Goal: Task Accomplishment & Management: Manage account settings

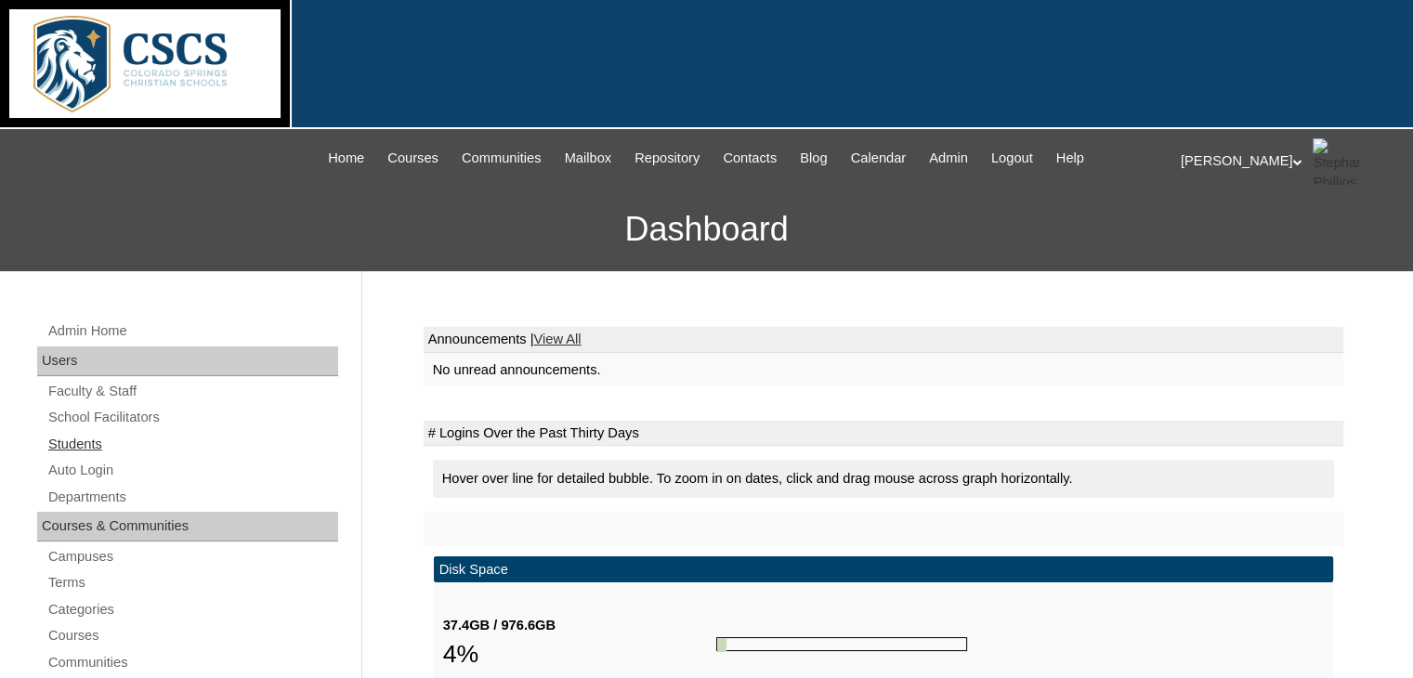
click at [69, 448] on link "Students" at bounding box center [192, 444] width 292 height 23
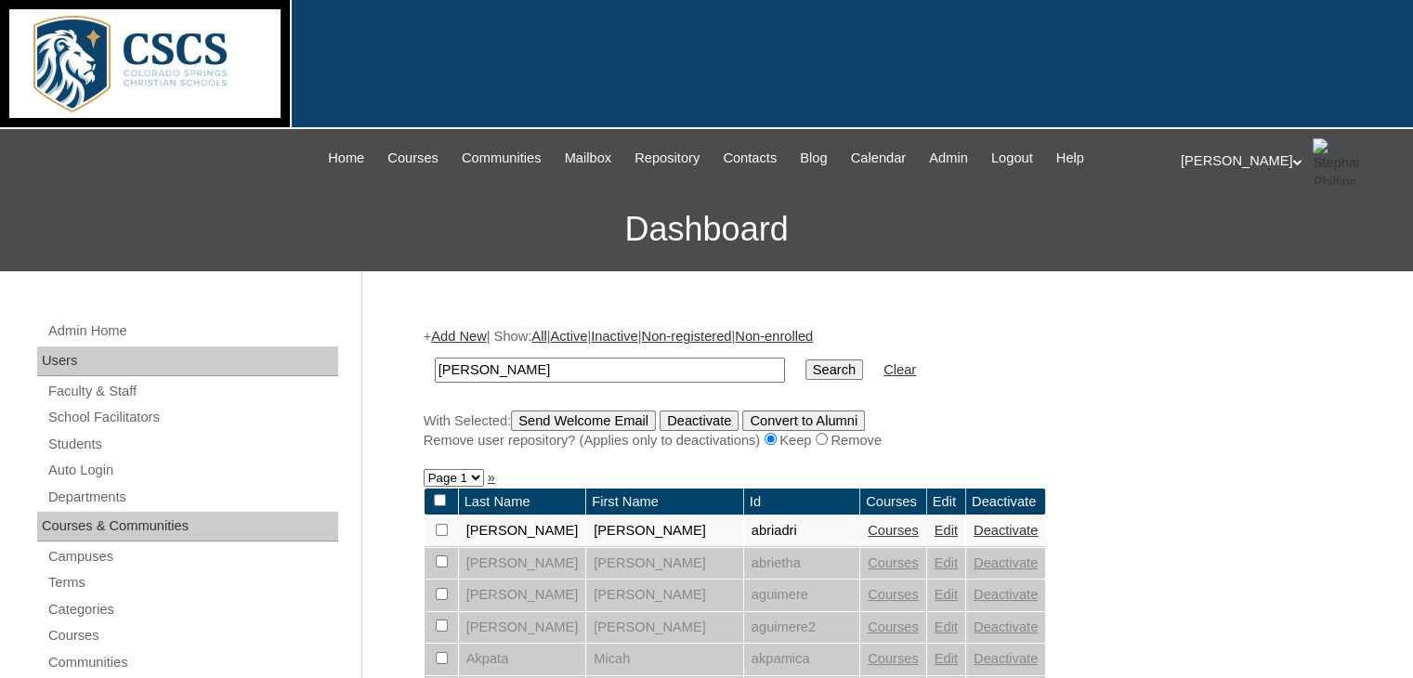
type input "[PERSON_NAME]"
click at [805, 360] on input "Search" at bounding box center [834, 370] width 58 height 20
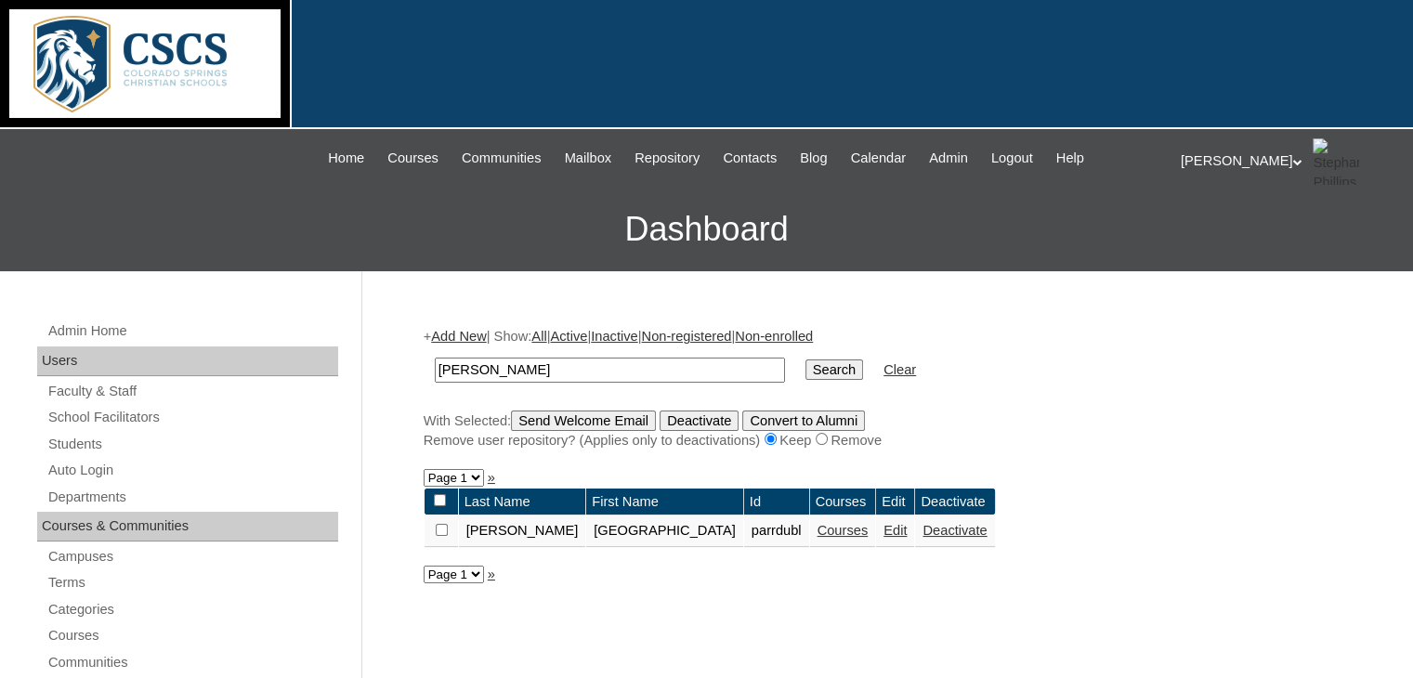
click at [818, 530] on link "Courses" at bounding box center [843, 530] width 51 height 15
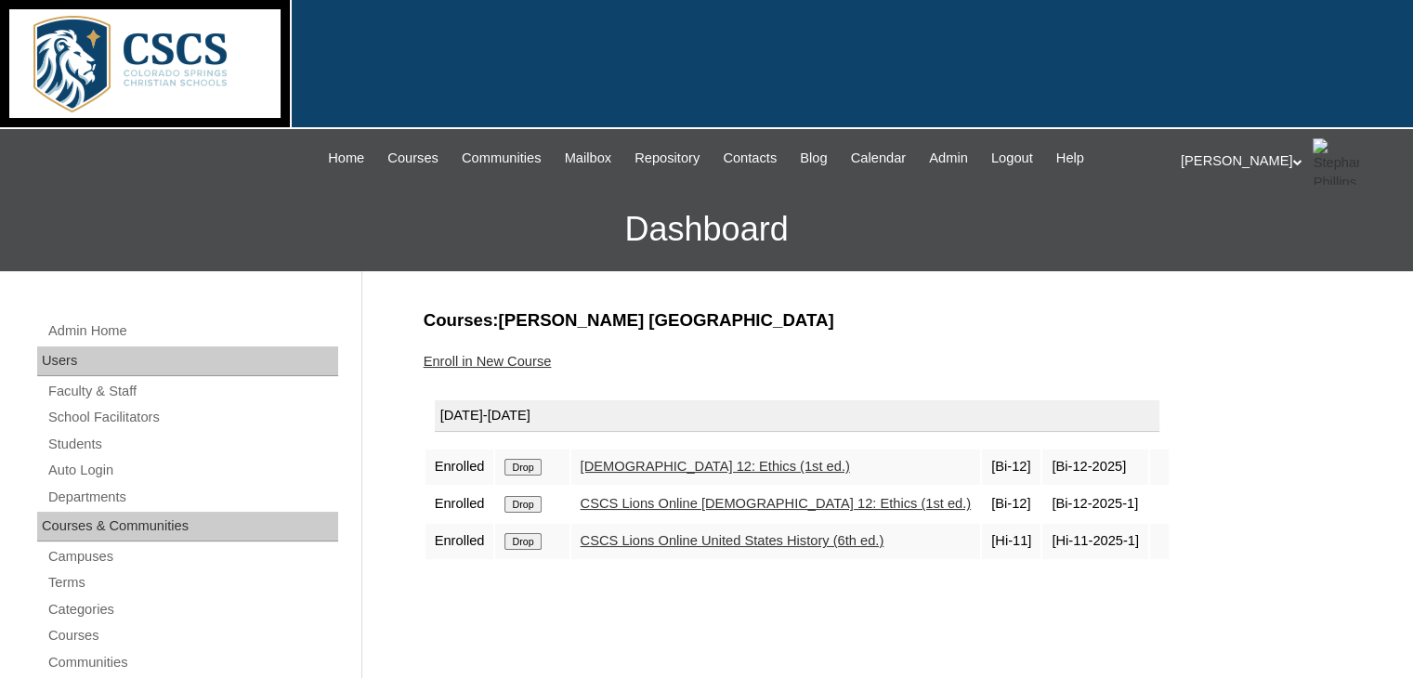
click at [531, 460] on input "Drop" at bounding box center [522, 467] width 36 height 17
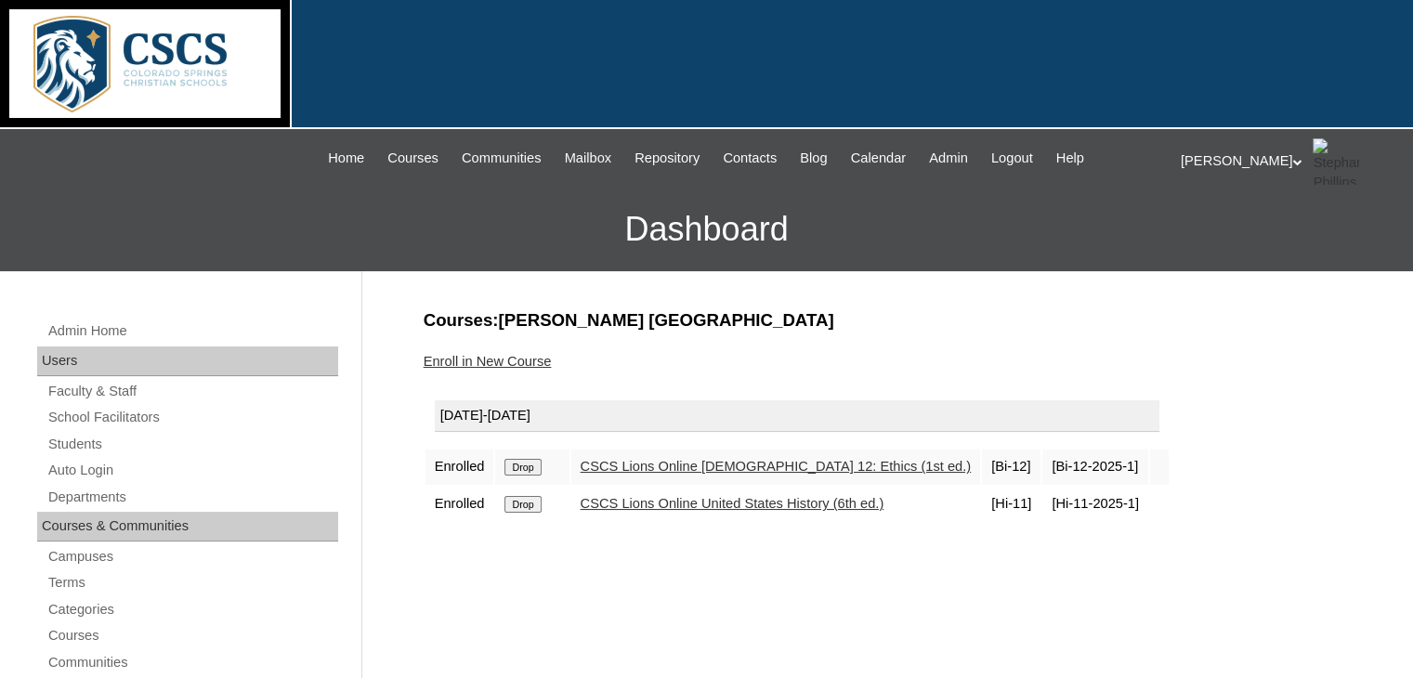
click at [481, 361] on link "Enroll in New Course" at bounding box center [488, 361] width 128 height 15
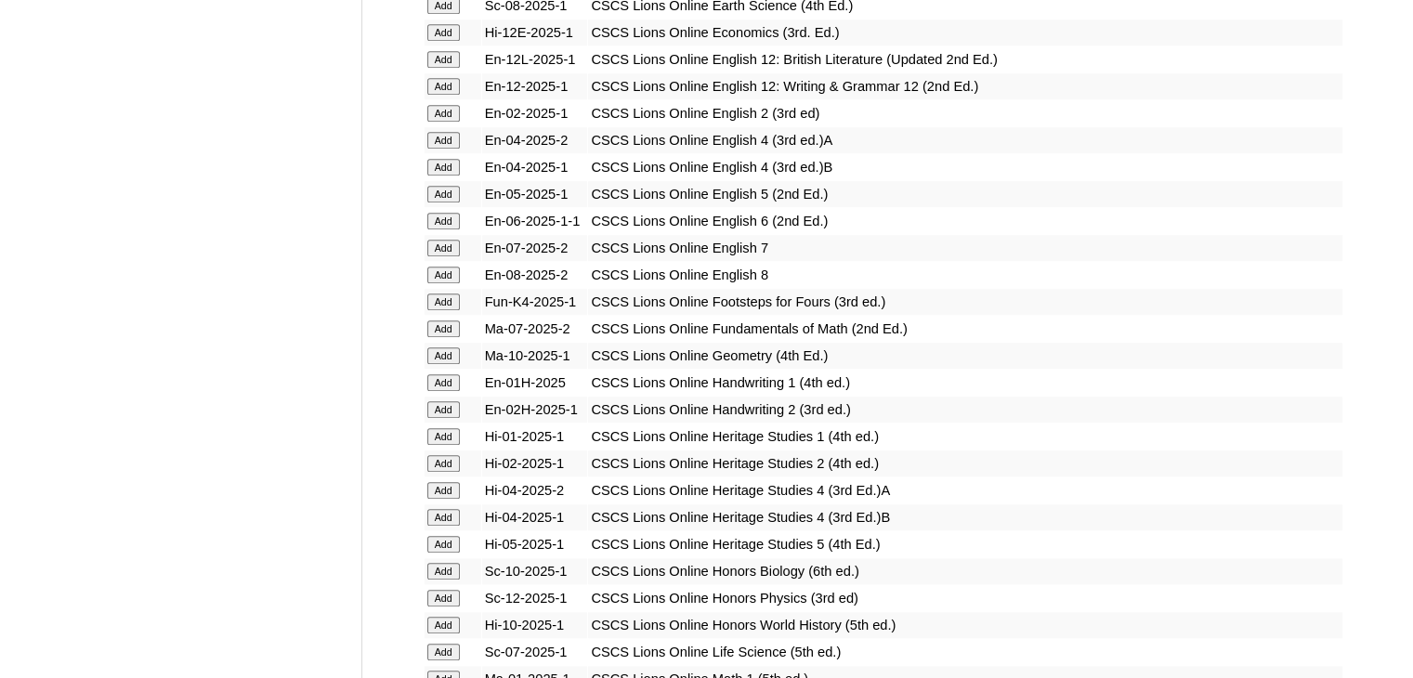
scroll to position [1351, 0]
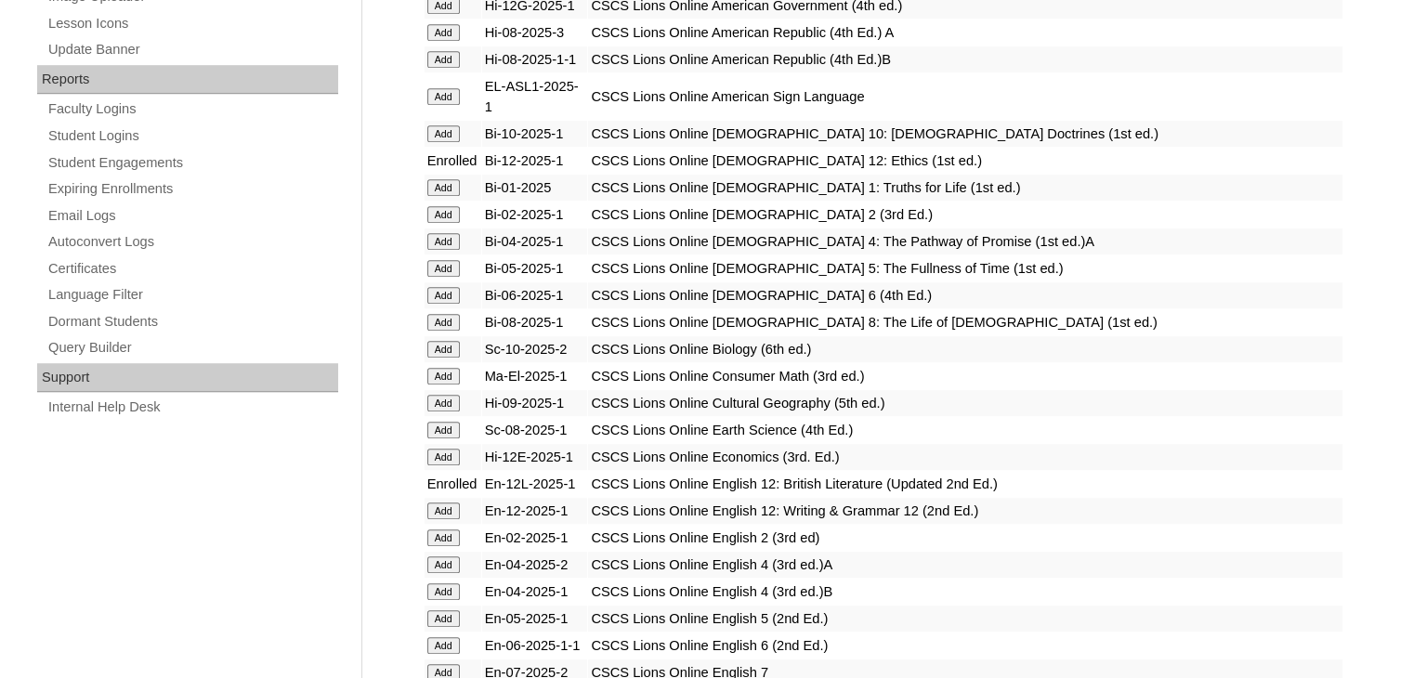
scroll to position [1102, 0]
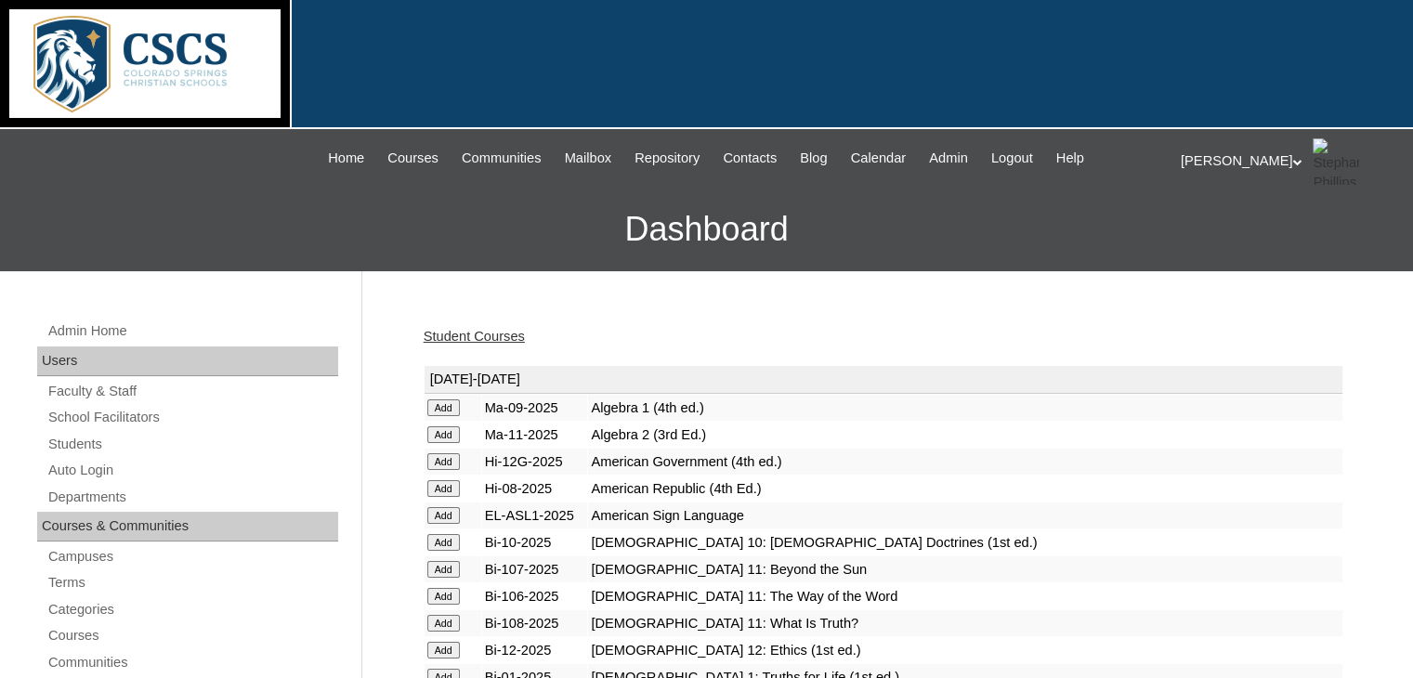
drag, startPoint x: 661, startPoint y: 443, endPoint x: 451, endPoint y: 336, distance: 236.4
click at [451, 336] on link "Student Courses" at bounding box center [474, 336] width 101 height 15
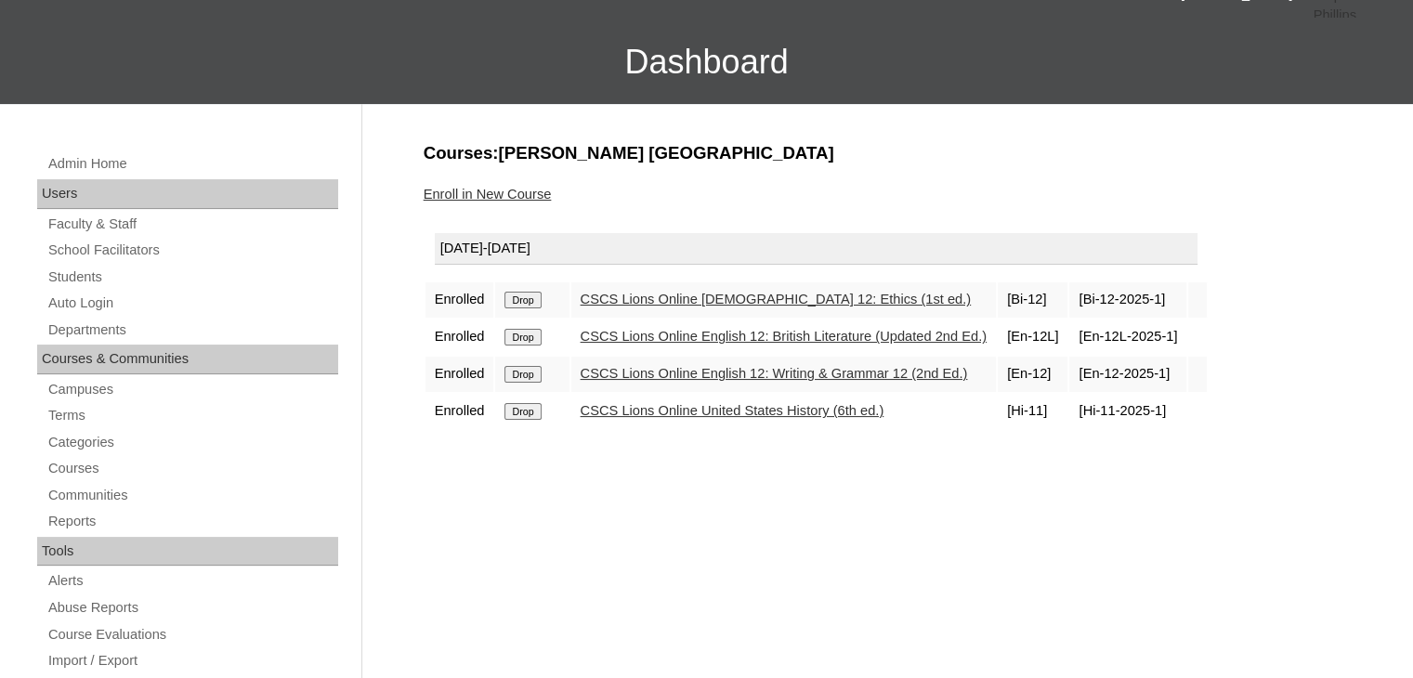
scroll to position [178, 0]
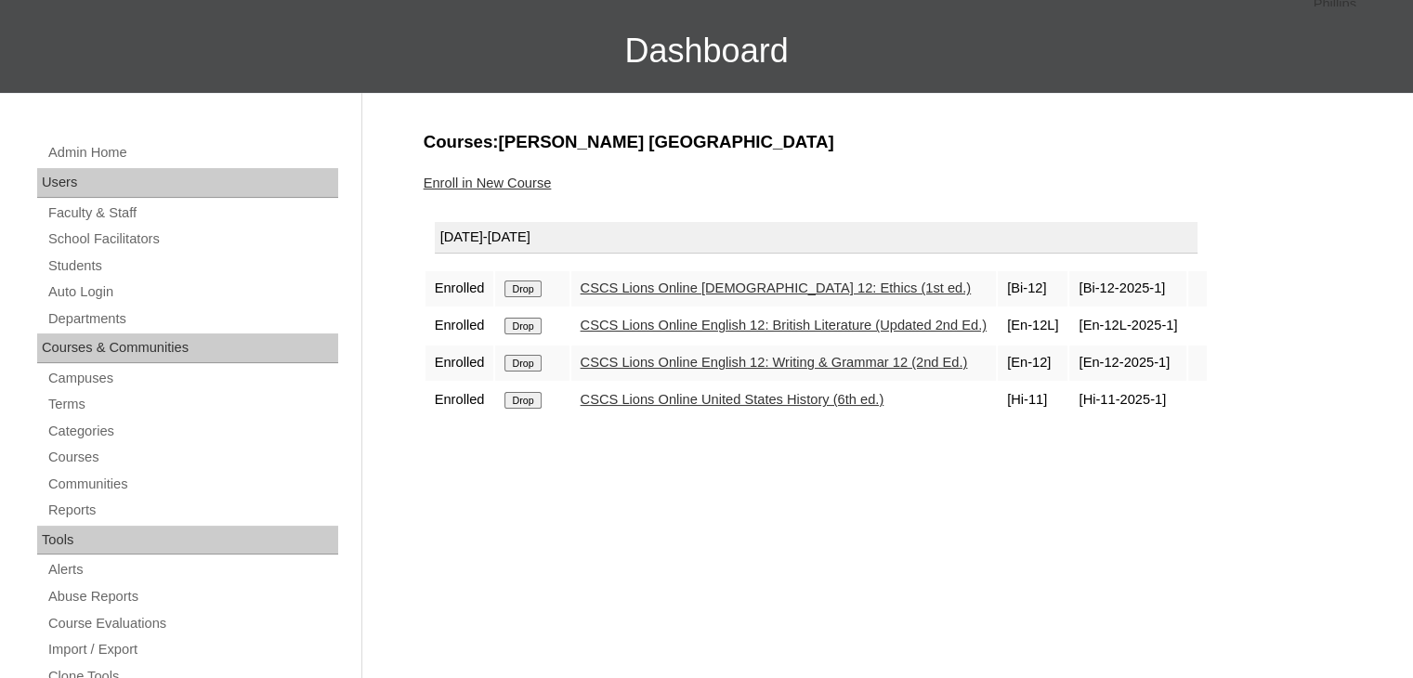
click at [519, 179] on link "Enroll in New Course" at bounding box center [488, 183] width 128 height 15
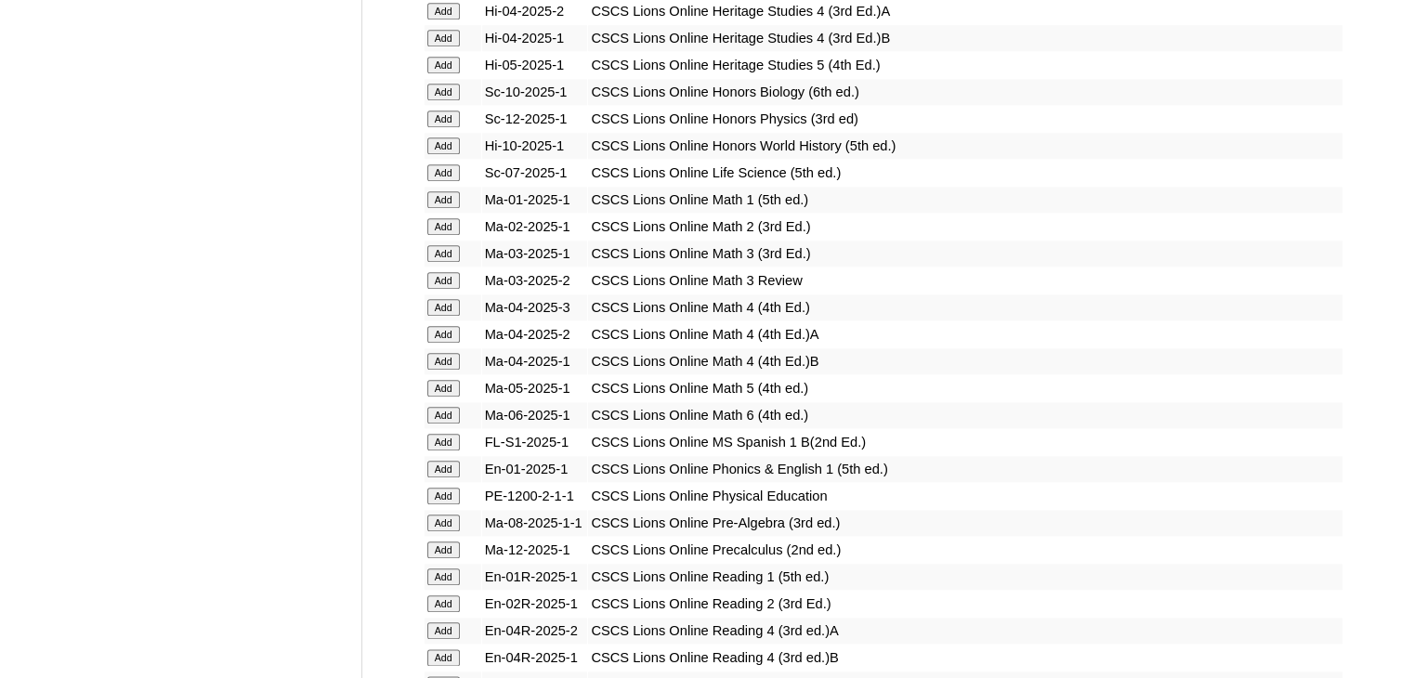
scroll to position [2007, 0]
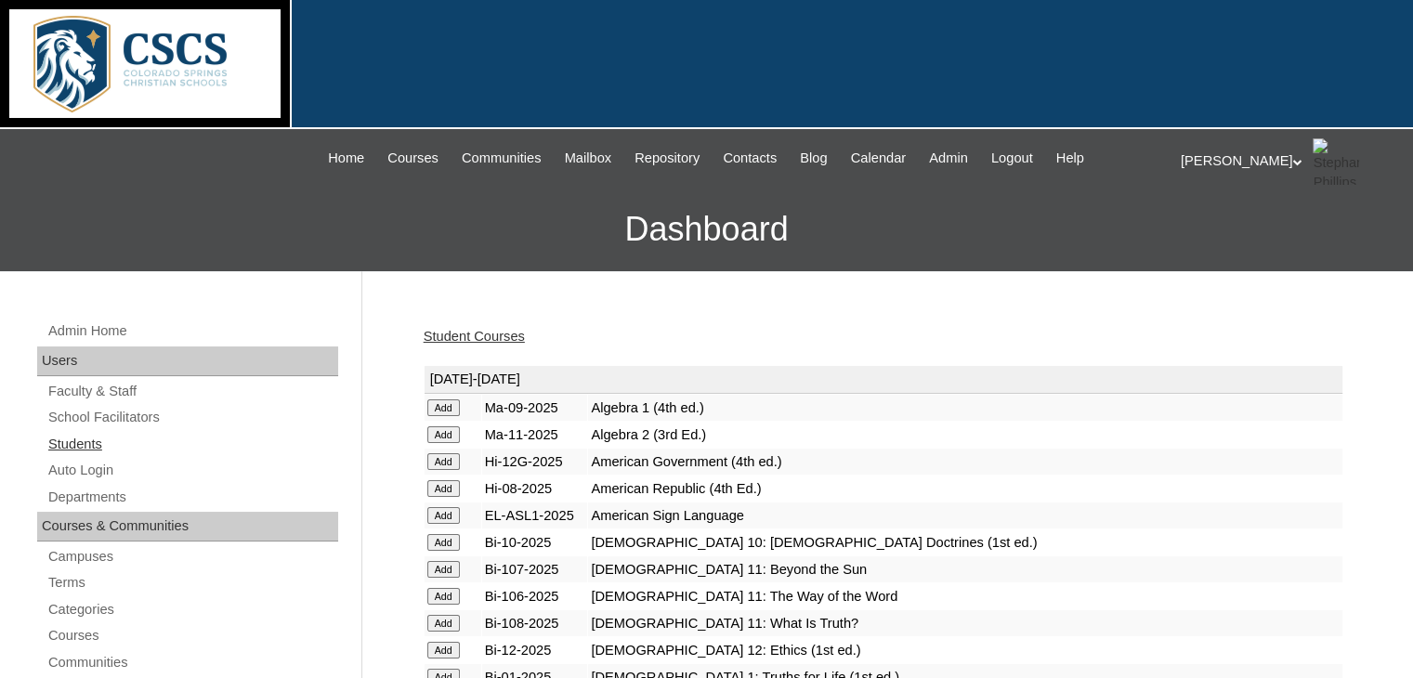
click at [71, 443] on link "Students" at bounding box center [192, 444] width 292 height 23
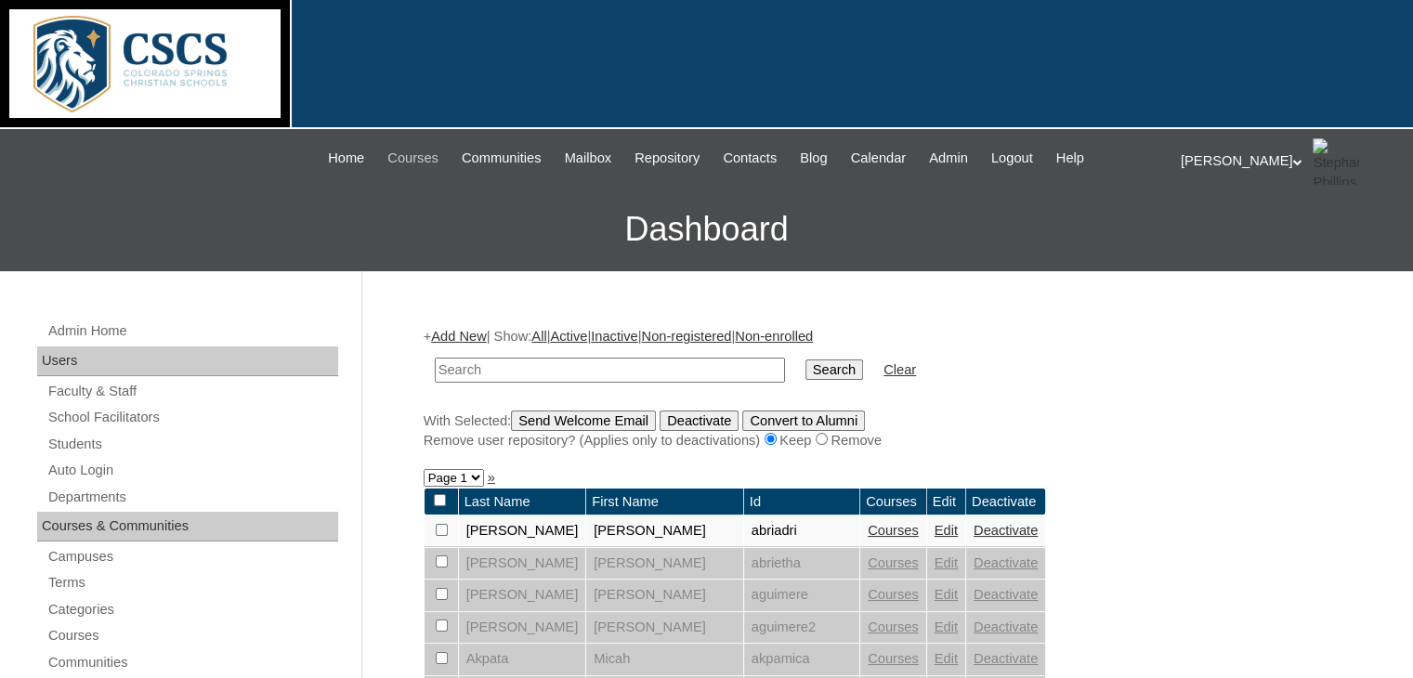
click at [387, 160] on span "Courses" at bounding box center [412, 158] width 51 height 21
